Goal: Task Accomplishment & Management: Complete application form

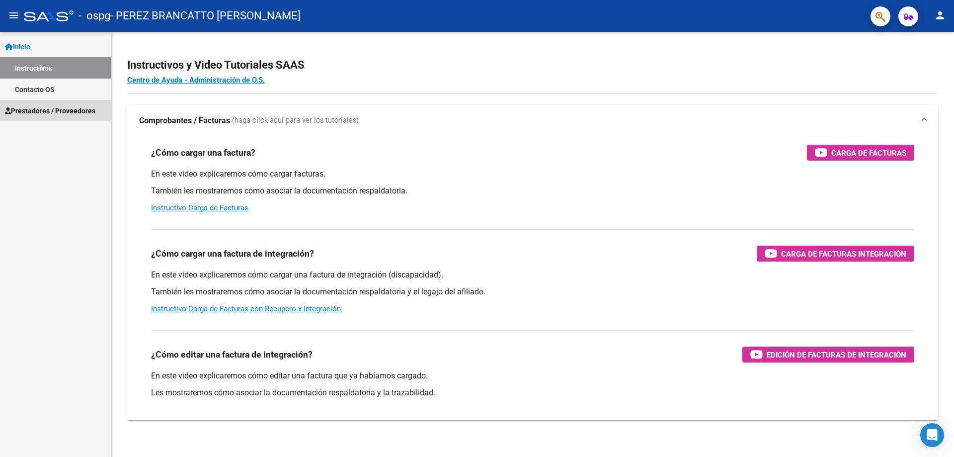
click at [49, 110] on span "Prestadores / Proveedores" at bounding box center [50, 110] width 90 height 11
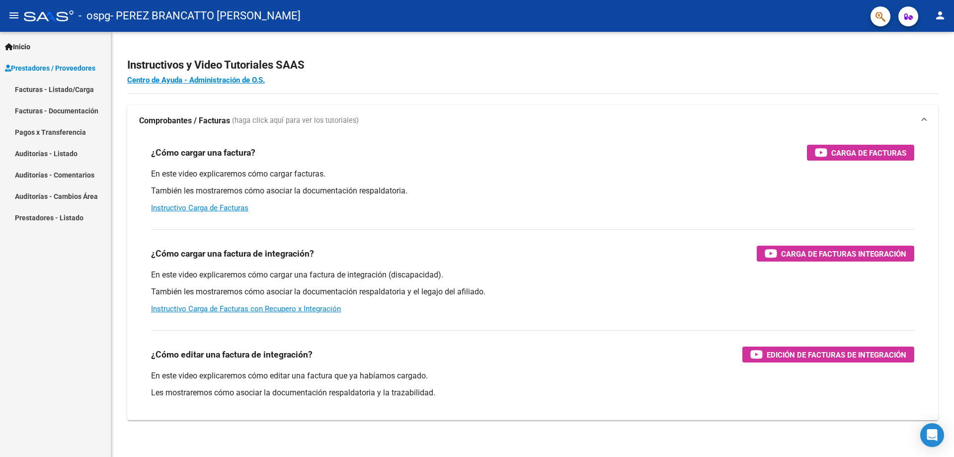
click at [63, 87] on link "Facturas - Listado/Carga" at bounding box center [55, 89] width 111 height 21
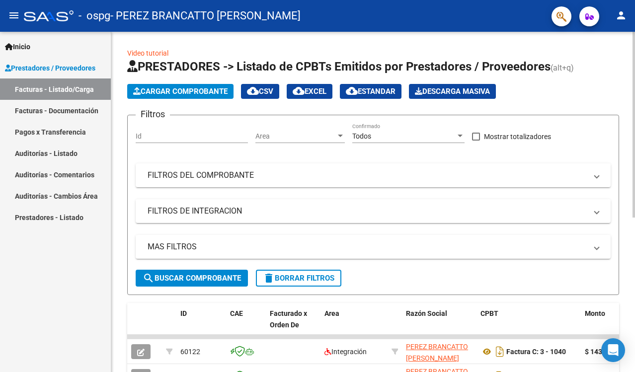
click at [194, 92] on span "Cargar Comprobante" at bounding box center [180, 91] width 94 height 9
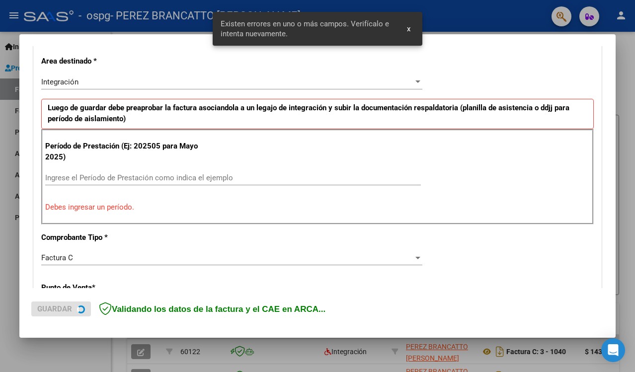
scroll to position [225, 0]
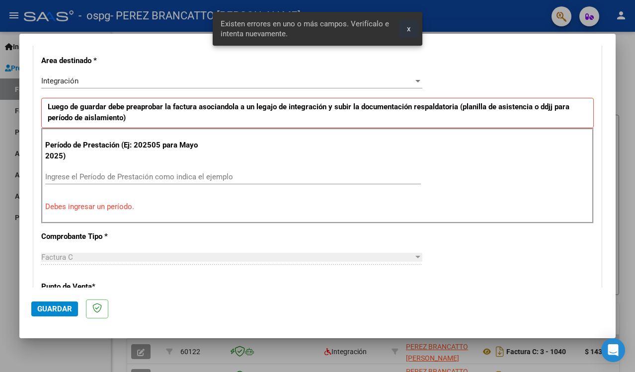
click at [410, 27] on span "x" at bounding box center [408, 28] width 3 height 9
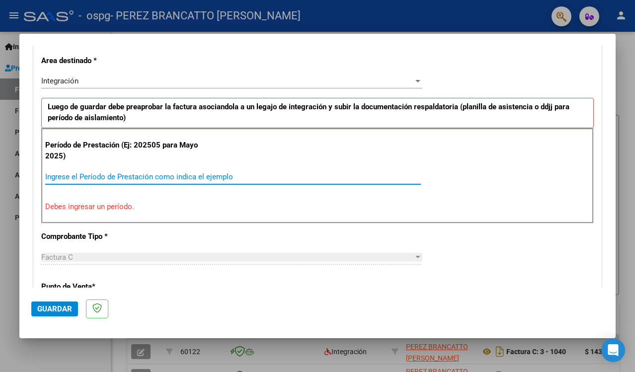
click at [145, 176] on input "Ingrese el Período de Prestación como indica el ejemplo" at bounding box center [233, 176] width 376 height 9
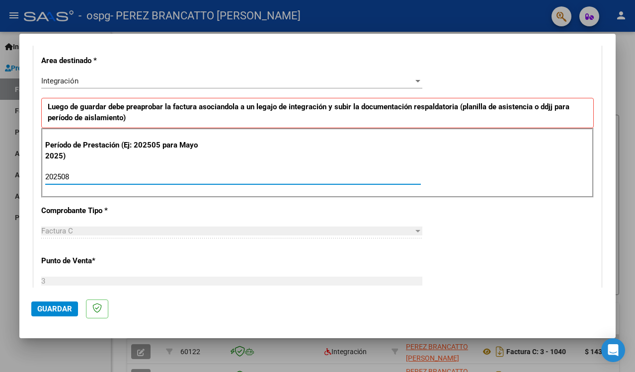
type input "202508"
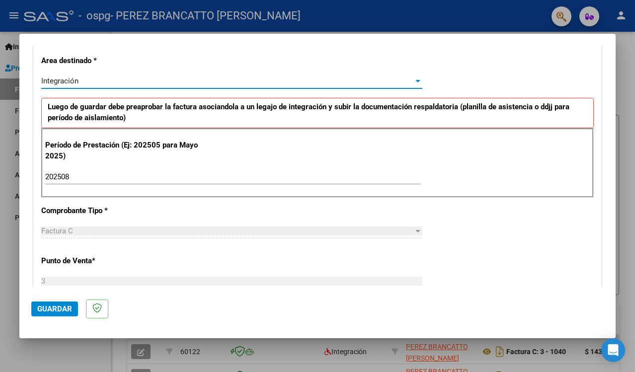
click at [415, 80] on div at bounding box center [417, 81] width 5 height 2
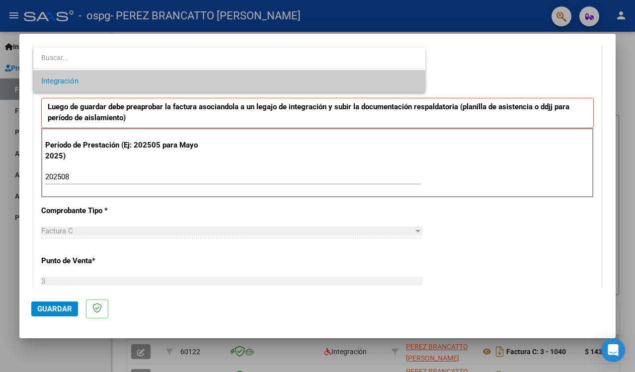
click at [94, 230] on div at bounding box center [317, 186] width 635 height 372
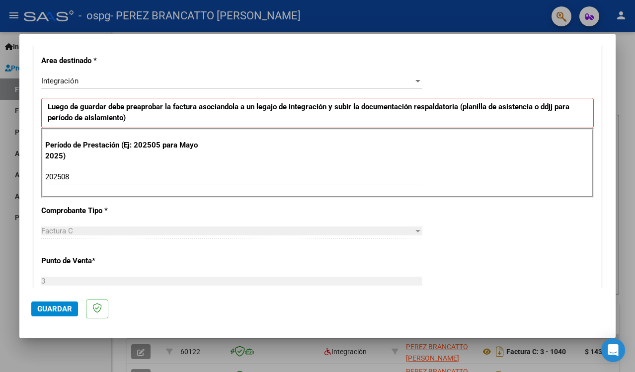
scroll to position [275, 0]
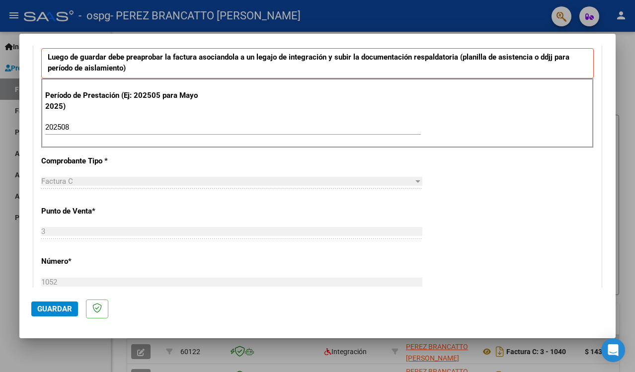
click at [70, 176] on div "Factura C Seleccionar Tipo" at bounding box center [231, 181] width 381 height 15
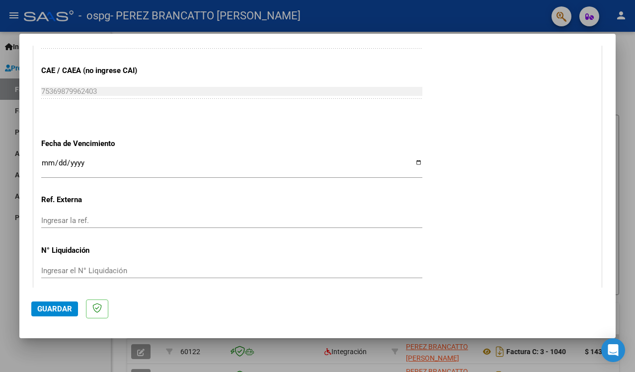
scroll to position [663, 0]
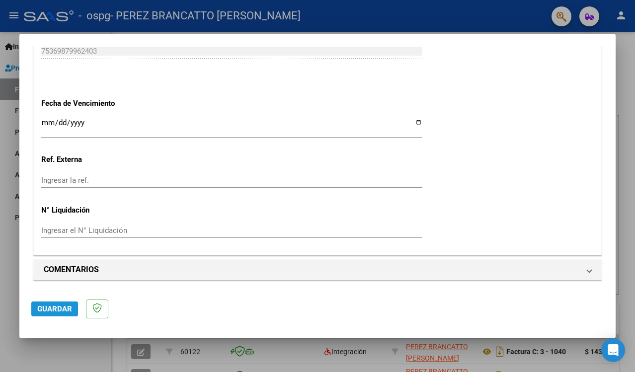
click at [65, 306] on span "Guardar" at bounding box center [54, 309] width 35 height 9
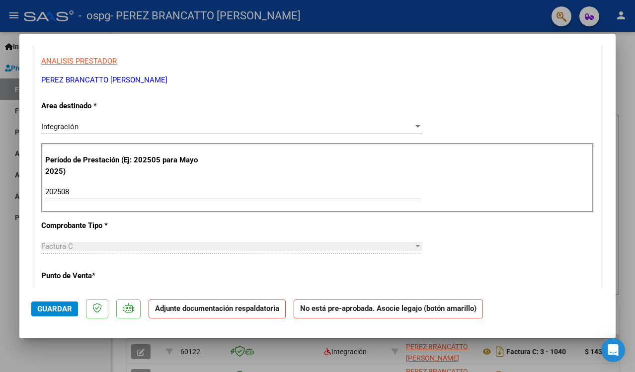
scroll to position [249, 0]
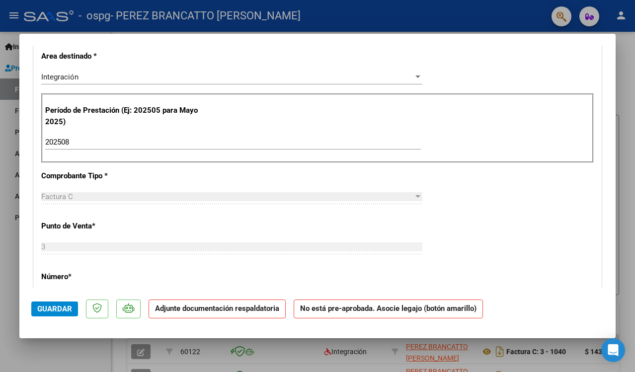
click at [214, 315] on p "Adjunte documentación respaldatoria" at bounding box center [217, 309] width 137 height 19
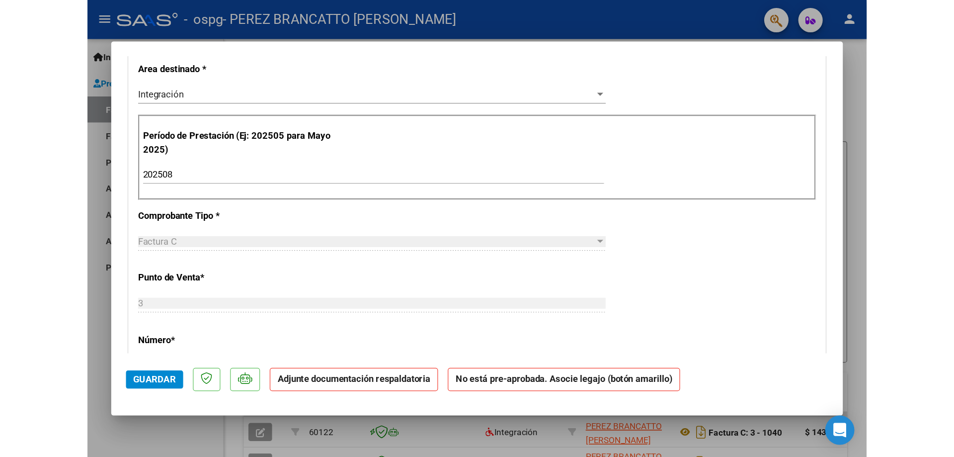
scroll to position [199, 0]
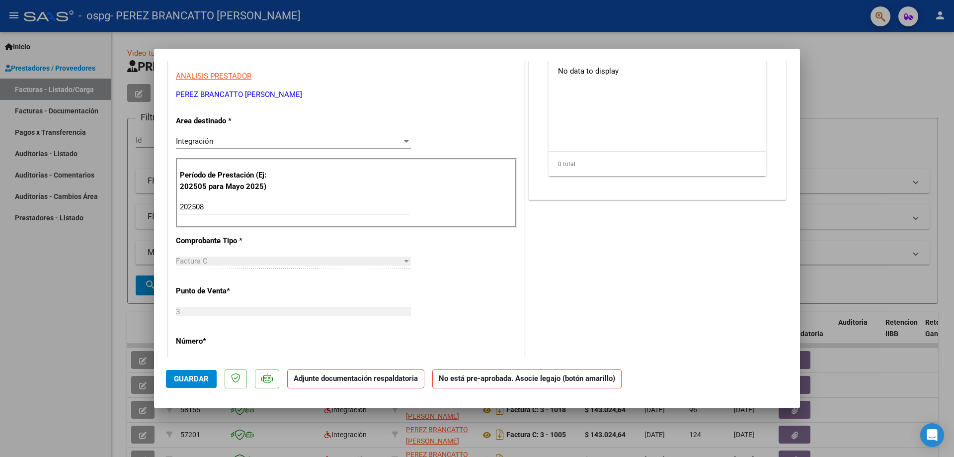
click at [194, 381] on span "Guardar" at bounding box center [191, 378] width 35 height 9
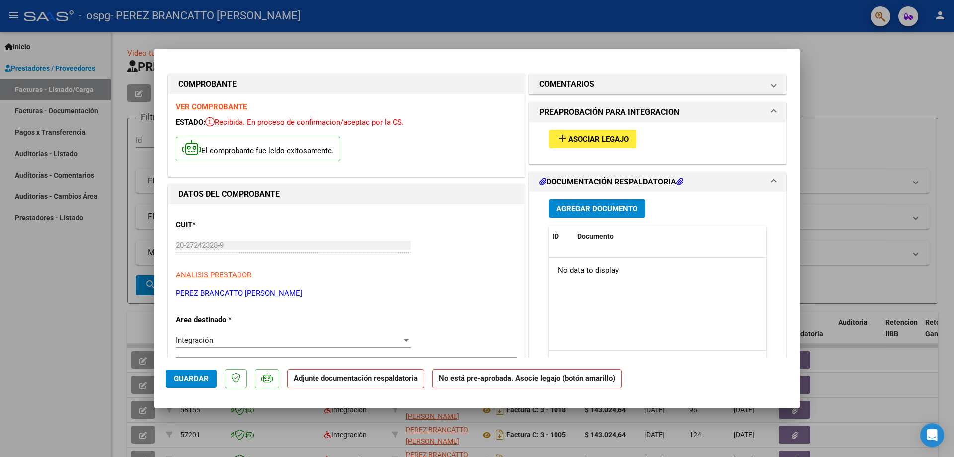
click at [578, 211] on span "Agregar Documento" at bounding box center [597, 208] width 81 height 9
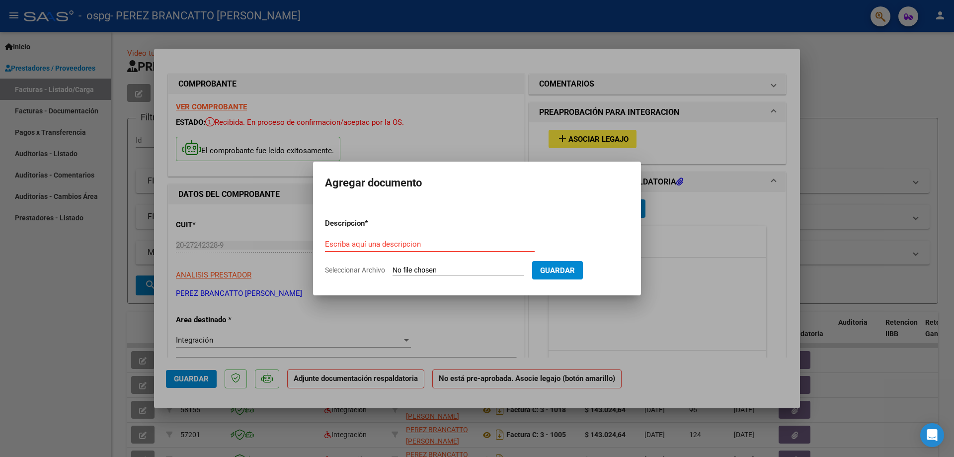
click at [373, 243] on input "Escriba aquí una descripcion" at bounding box center [430, 244] width 210 height 9
click at [440, 270] on input "Seleccionar Archivo" at bounding box center [459, 270] width 132 height 9
type input "C:\fakepath\aut [PERSON_NAME].pdf"
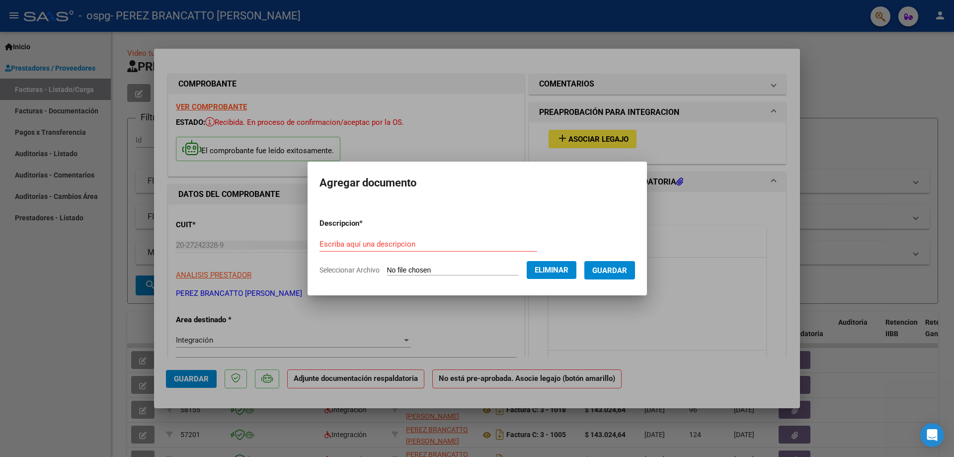
click at [611, 273] on span "Guardar" at bounding box center [609, 270] width 35 height 9
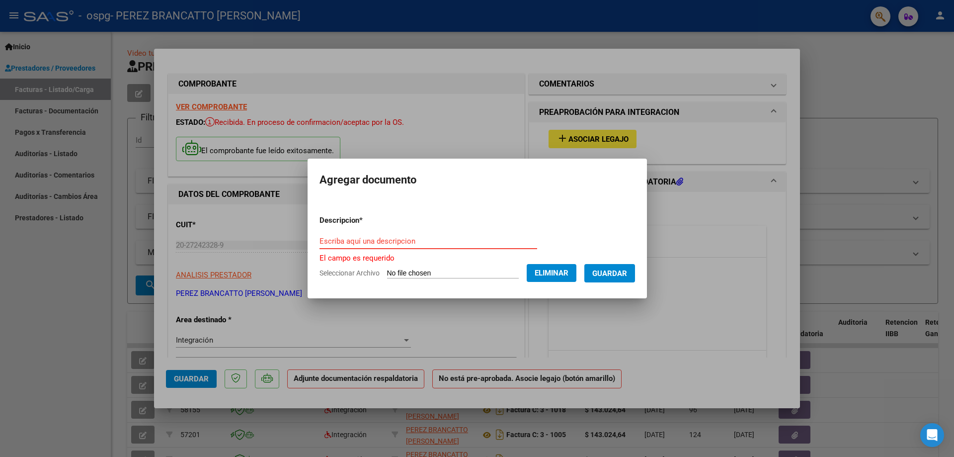
click at [382, 243] on input "Escriba aquí una descripcion" at bounding box center [429, 241] width 218 height 9
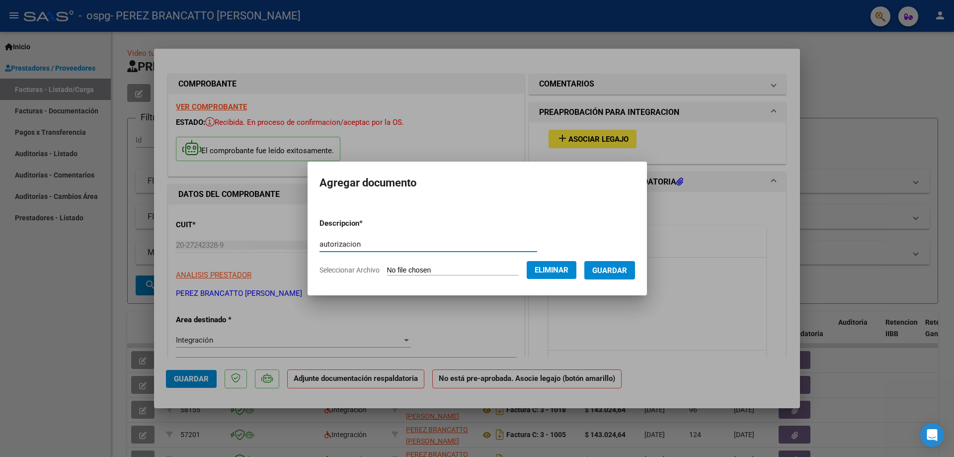
type input "autorizacion"
click at [627, 267] on span "Guardar" at bounding box center [609, 270] width 35 height 9
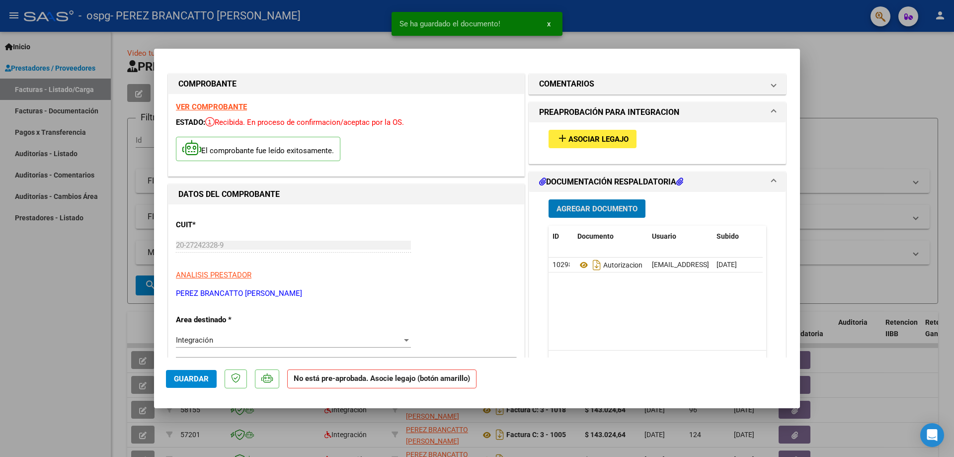
click at [607, 207] on span "Agregar Documento" at bounding box center [597, 208] width 81 height 9
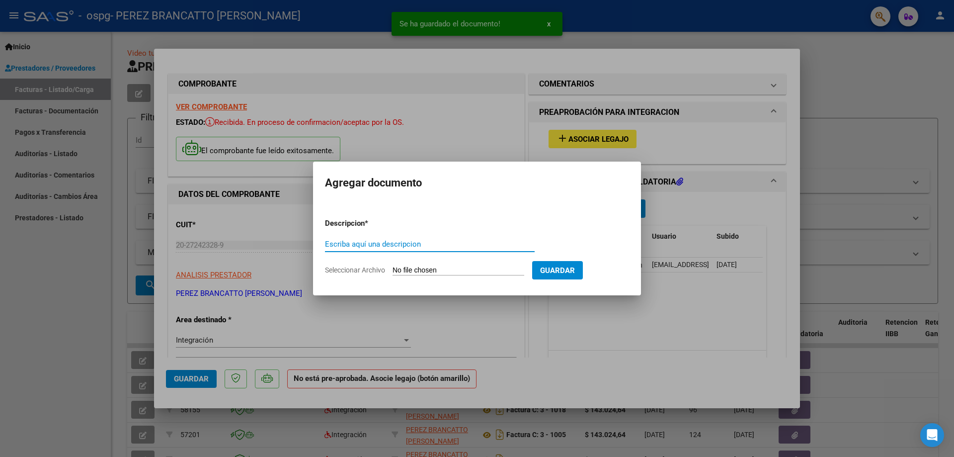
click at [450, 271] on input "Seleccionar Archivo" at bounding box center [459, 270] width 132 height 9
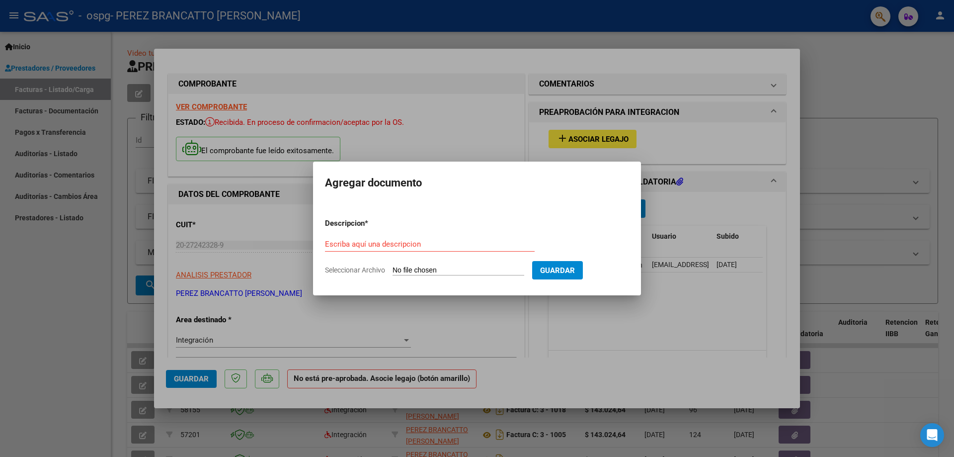
type input "C:\fakepath\[PERSON_NAME].pdf"
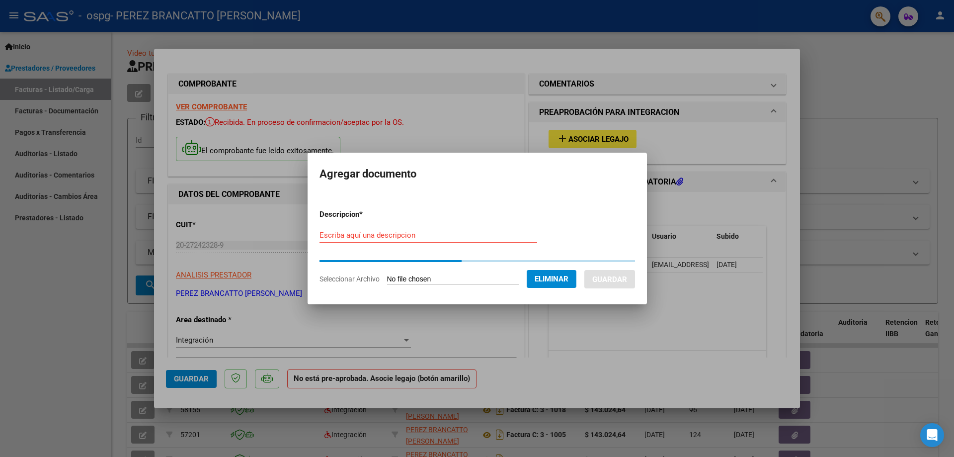
click at [377, 231] on form "Descripcion * Escriba aquí una descripcion Seleccionar Archivo Eliminar Guardar" at bounding box center [478, 246] width 316 height 90
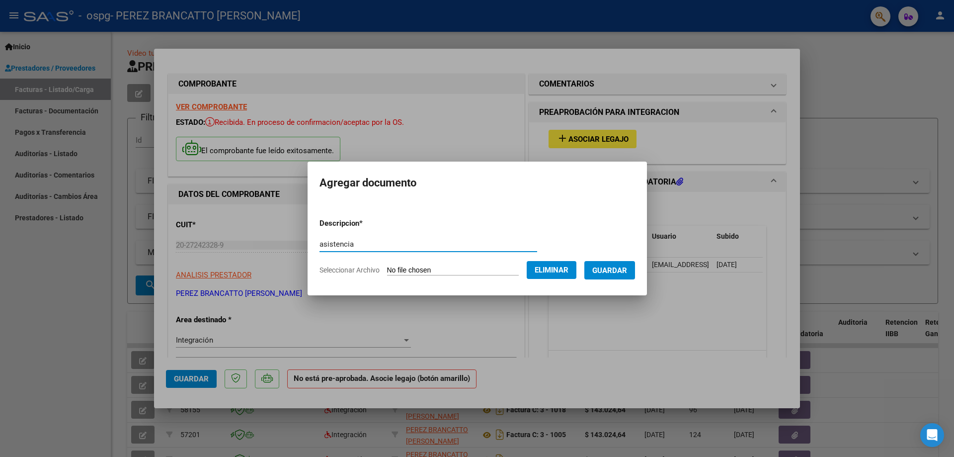
type input "asistencia"
click at [622, 268] on span "Guardar" at bounding box center [609, 270] width 35 height 9
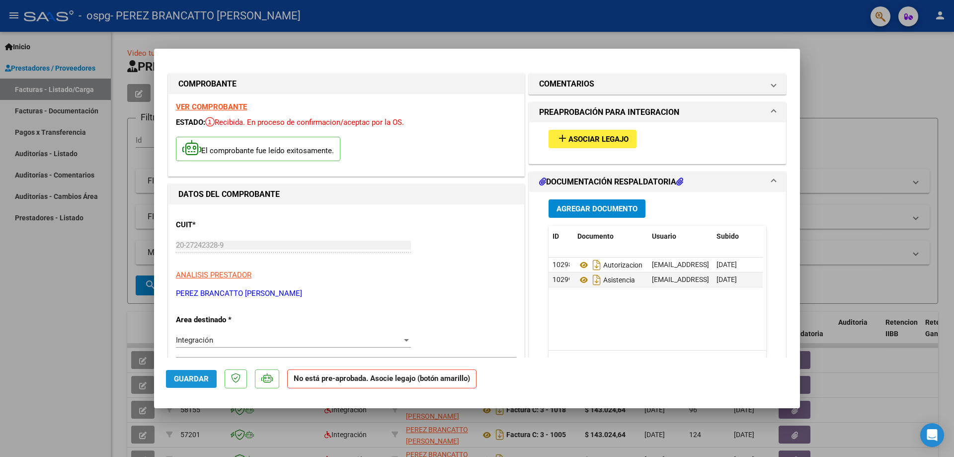
click at [199, 387] on button "Guardar" at bounding box center [191, 379] width 51 height 18
click at [35, 352] on div at bounding box center [477, 228] width 954 height 457
type input "$ 0,00"
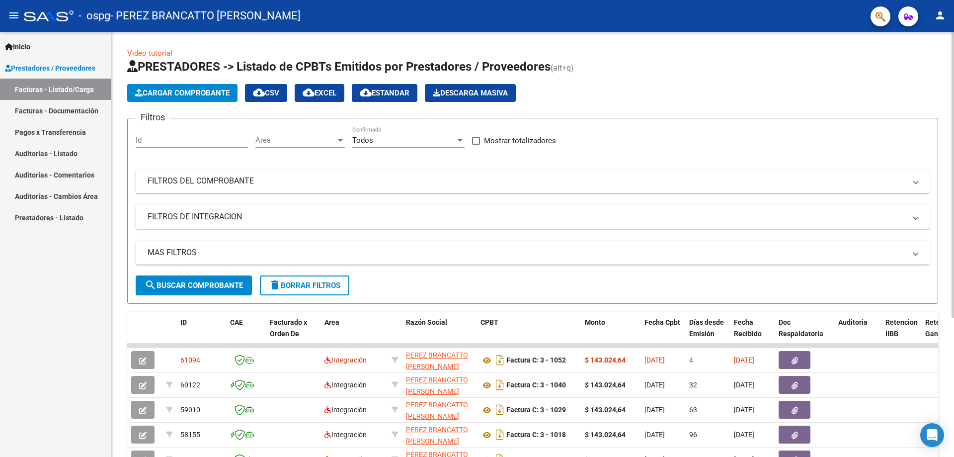
scroll to position [50, 0]
